Goal: Check status: Check status

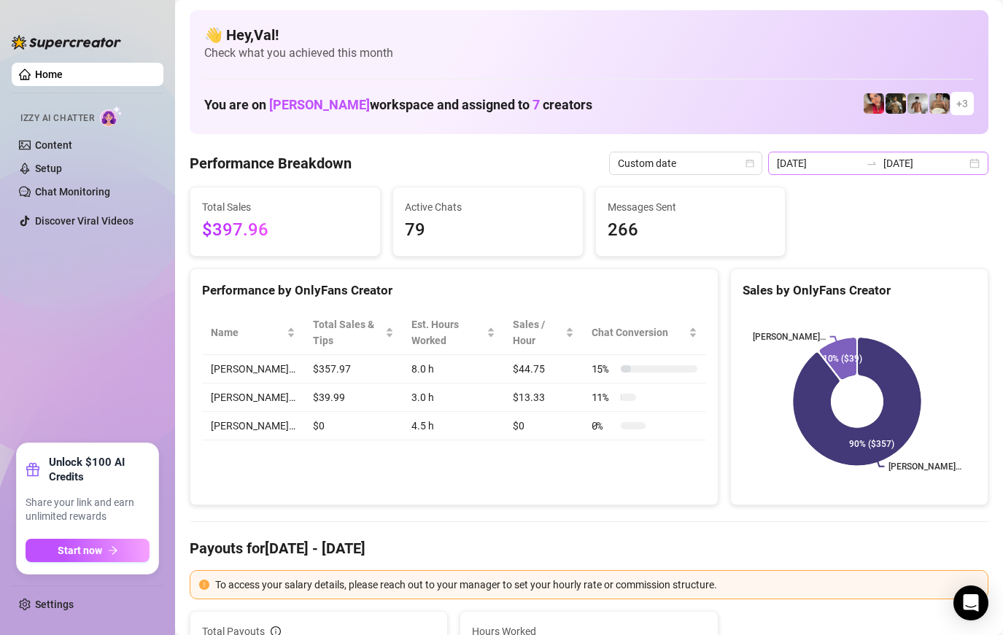
click at [965, 158] on div "[DATE] [DATE]" at bounding box center [878, 163] width 220 height 23
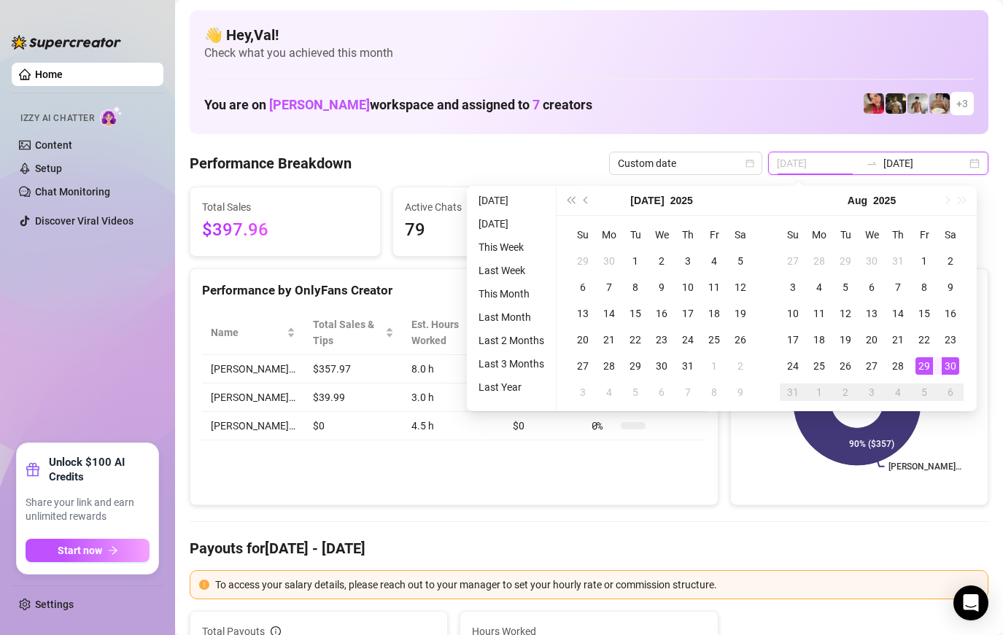
type input "[DATE]"
click at [927, 366] on div "29" at bounding box center [925, 366] width 18 height 18
type input "[DATE]"
click at [949, 366] on div "30" at bounding box center [951, 366] width 18 height 18
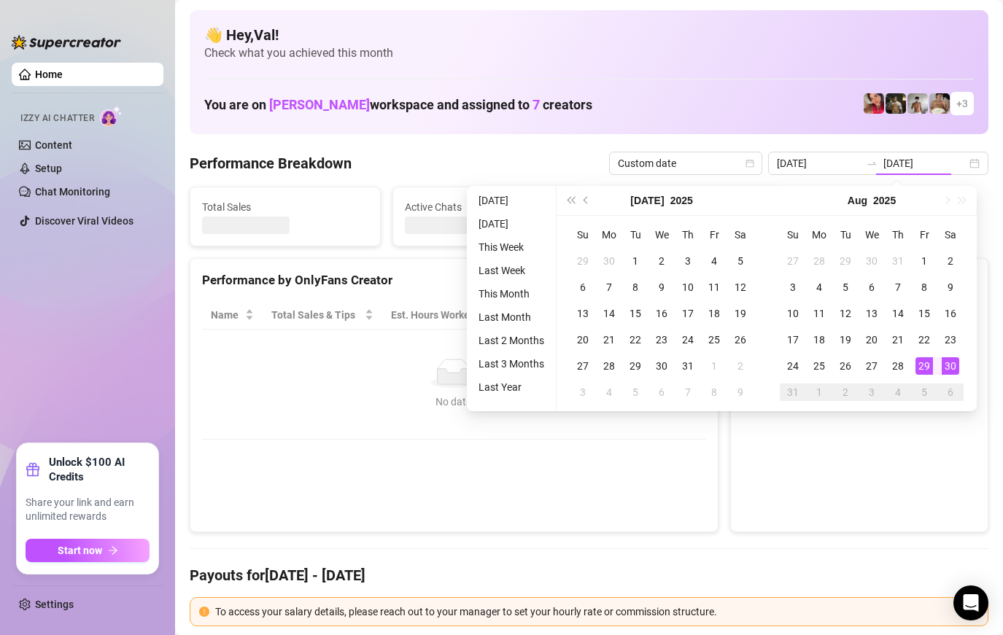
type input "[DATE]"
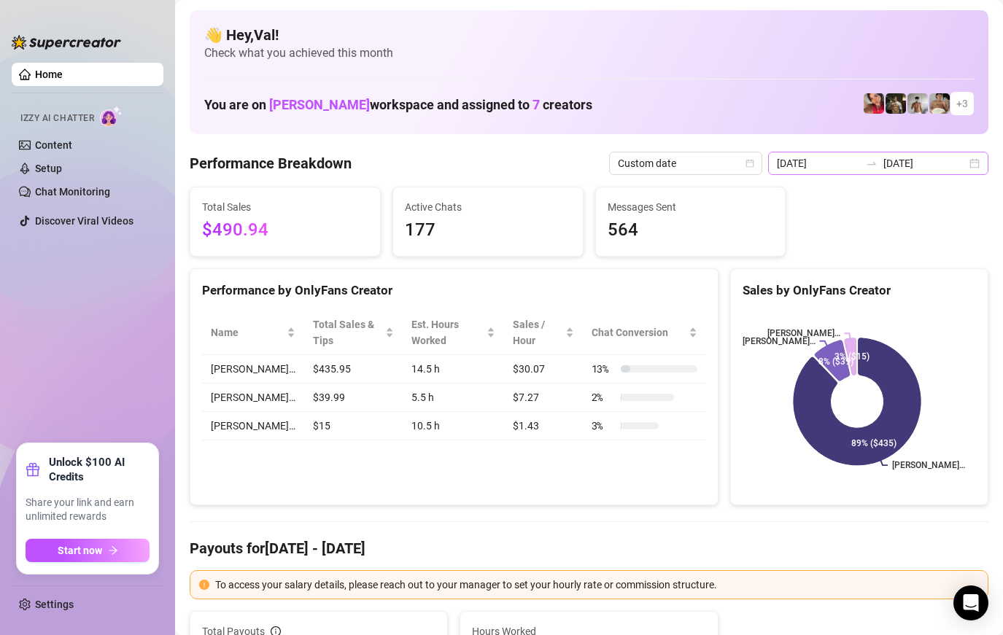
click at [970, 161] on div "[DATE] [DATE]" at bounding box center [878, 163] width 220 height 23
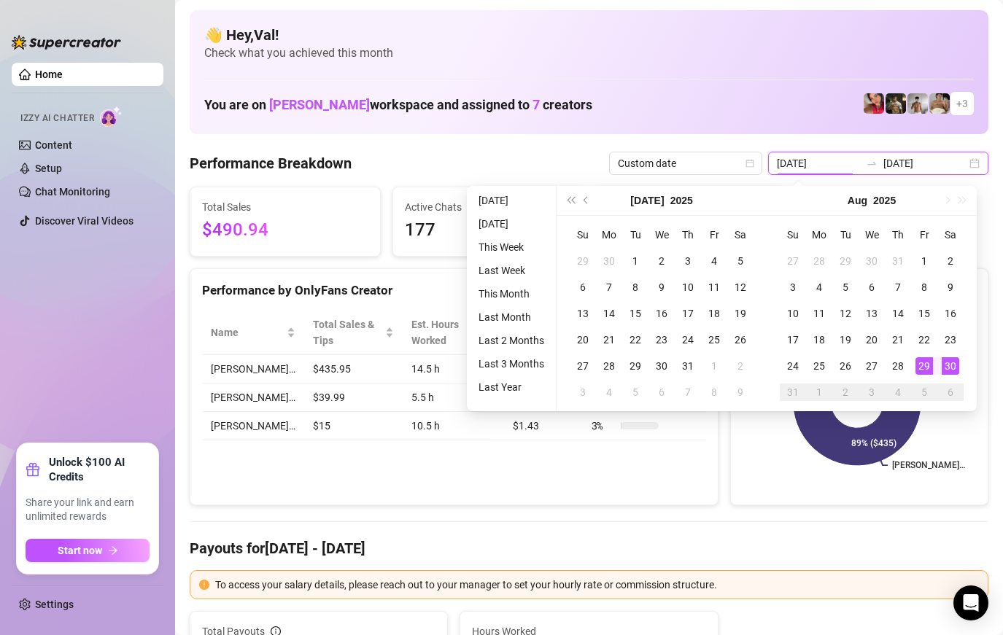
type input "[DATE]"
click at [921, 371] on div "29" at bounding box center [925, 366] width 18 height 18
click at [921, 368] on div "29" at bounding box center [925, 366] width 18 height 18
type input "[DATE]"
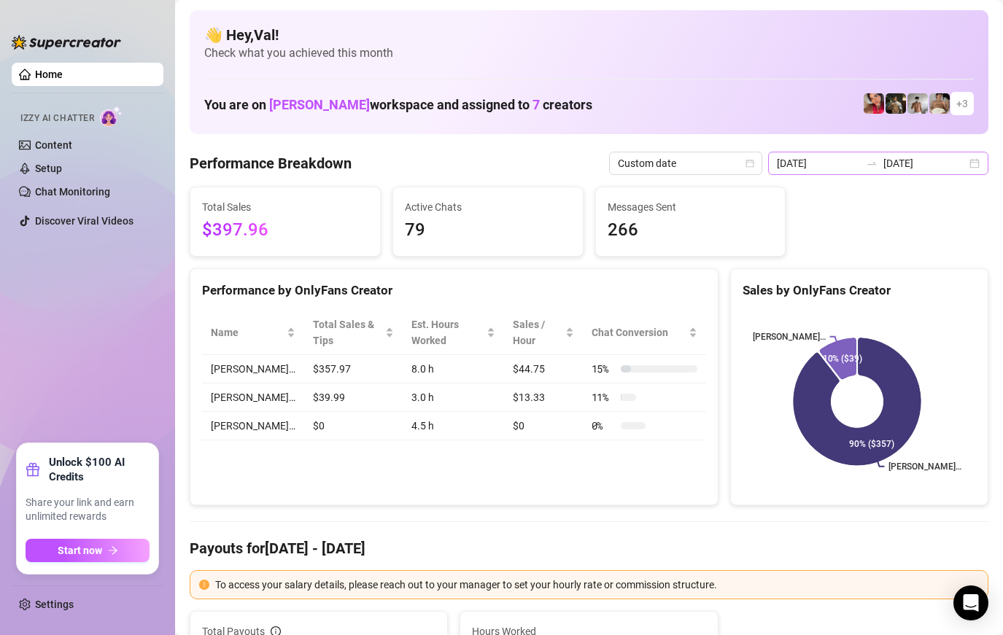
click at [966, 158] on div "[DATE] [DATE]" at bounding box center [878, 163] width 220 height 23
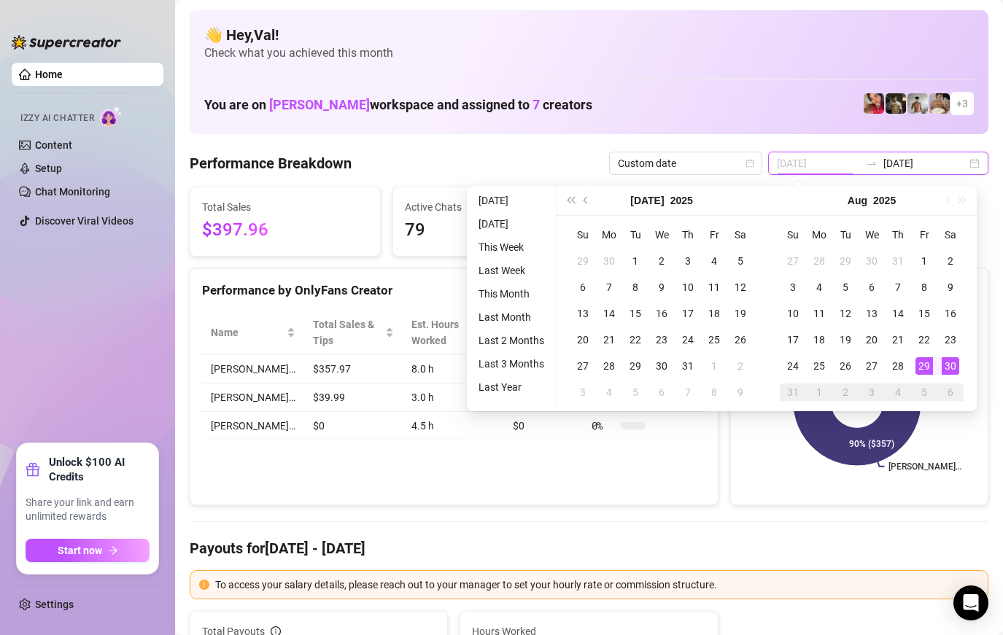
type input "[DATE]"
click at [921, 362] on div "29" at bounding box center [925, 366] width 18 height 18
type input "[DATE]"
click at [951, 369] on div "30" at bounding box center [951, 366] width 18 height 18
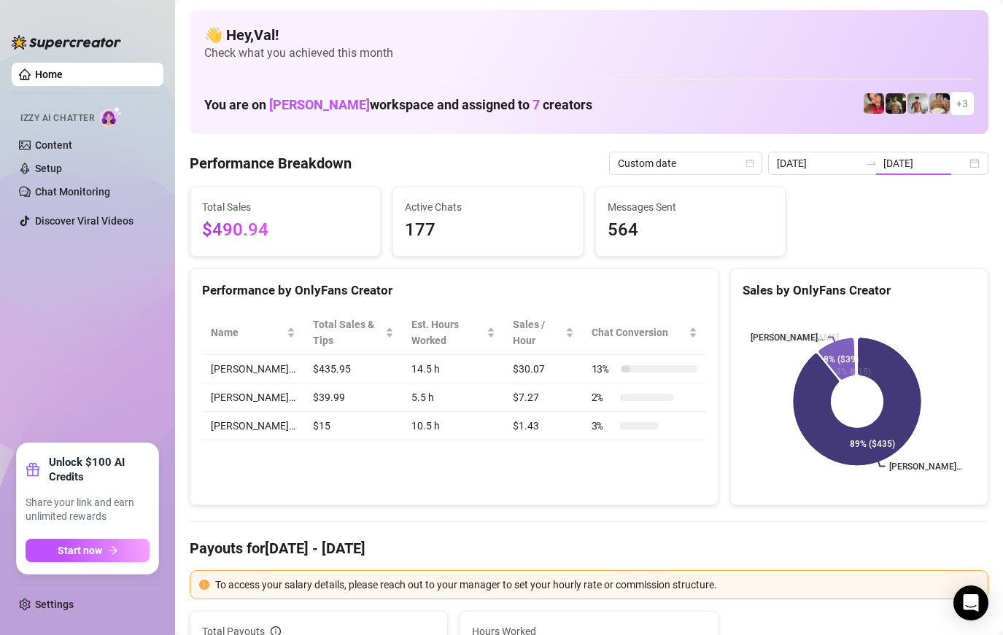
type input "[DATE]"
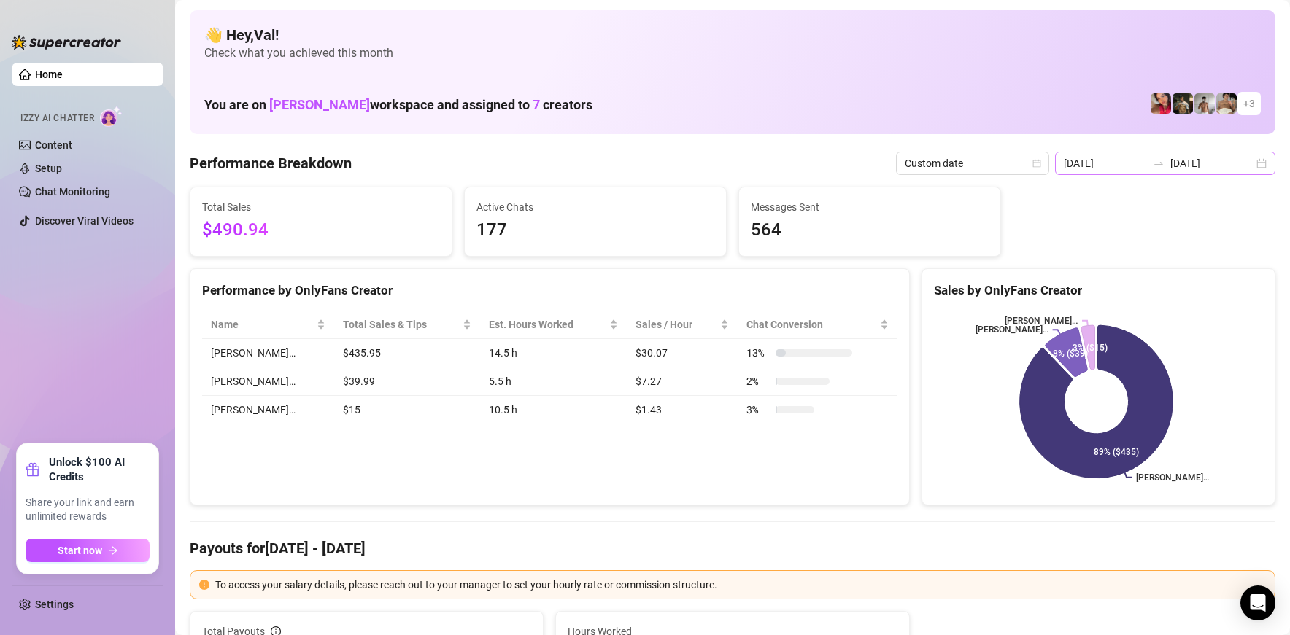
click at [1002, 161] on div "[DATE] [DATE]" at bounding box center [1165, 163] width 220 height 23
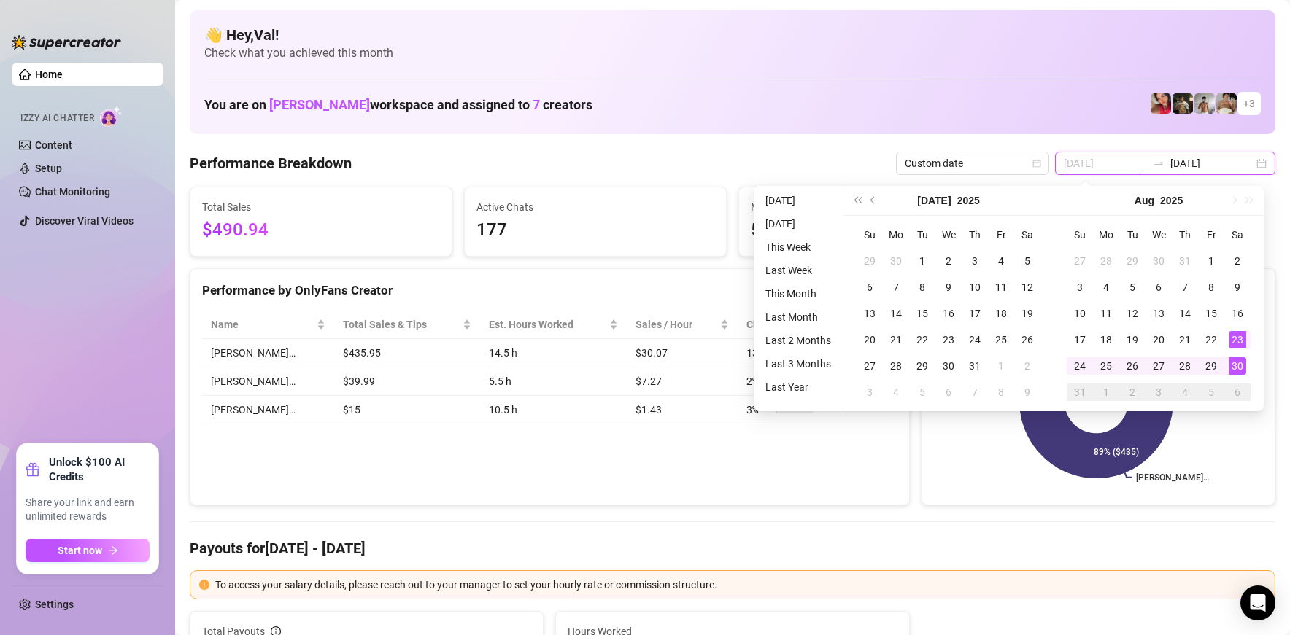
type input "[DATE]"
click at [1002, 361] on div "30" at bounding box center [1238, 366] width 18 height 18
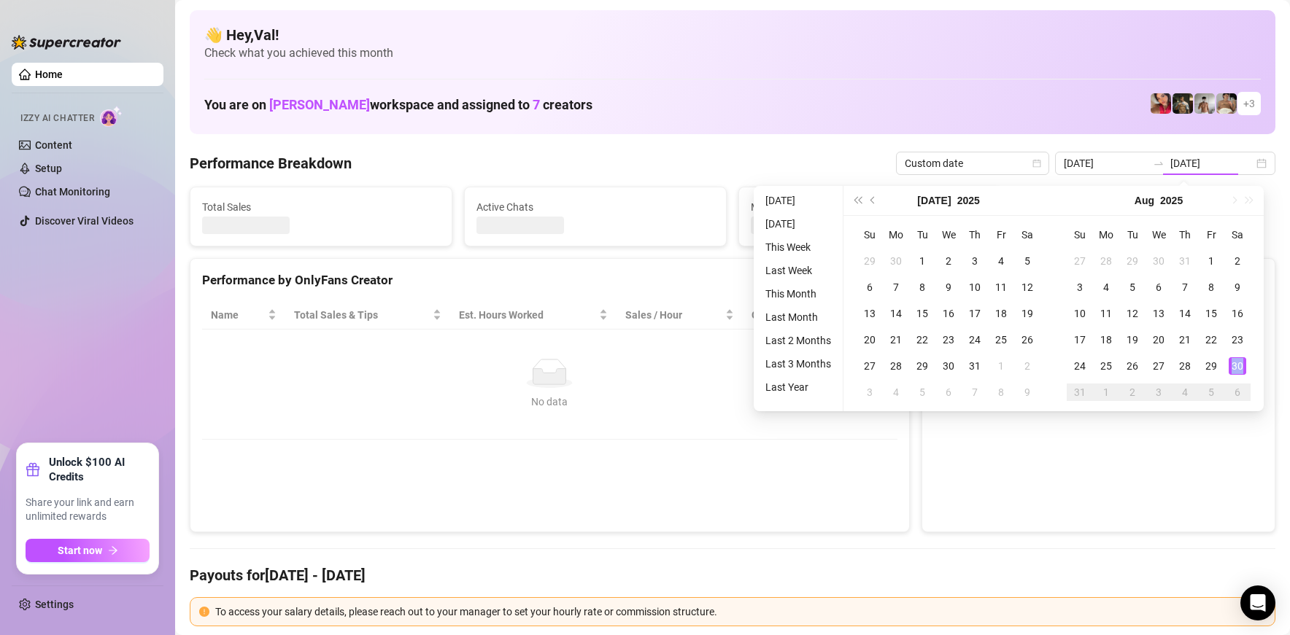
type input "[DATE]"
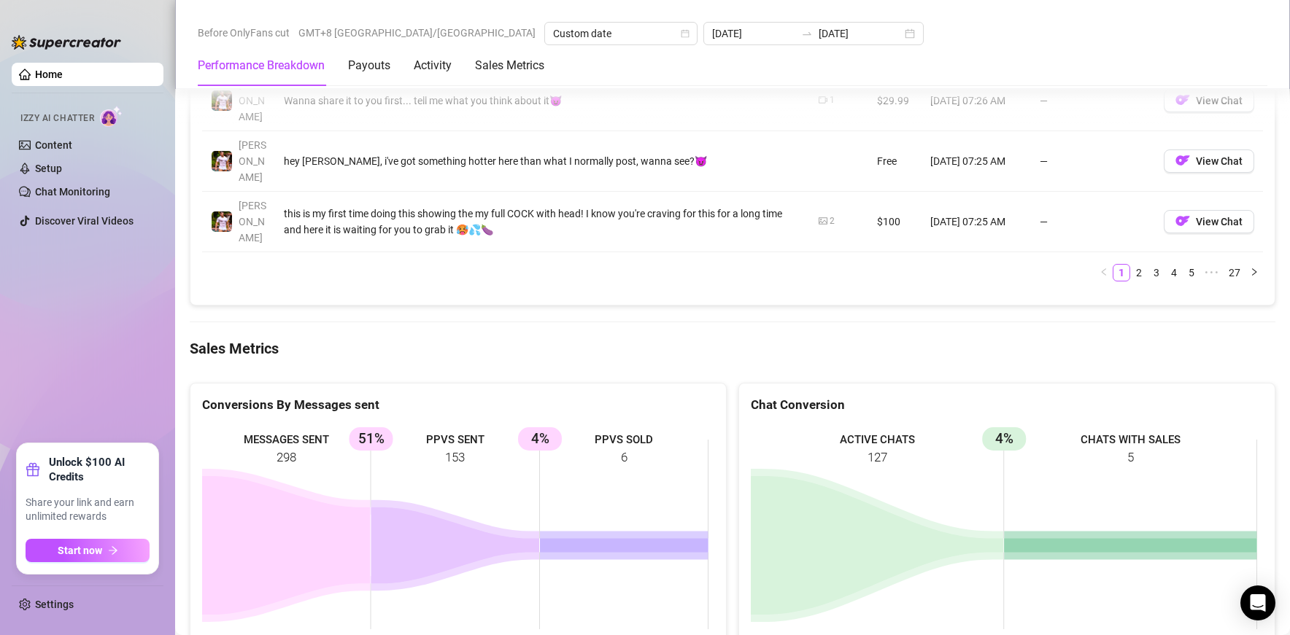
scroll to position [1897, 0]
